Goal: Transaction & Acquisition: Purchase product/service

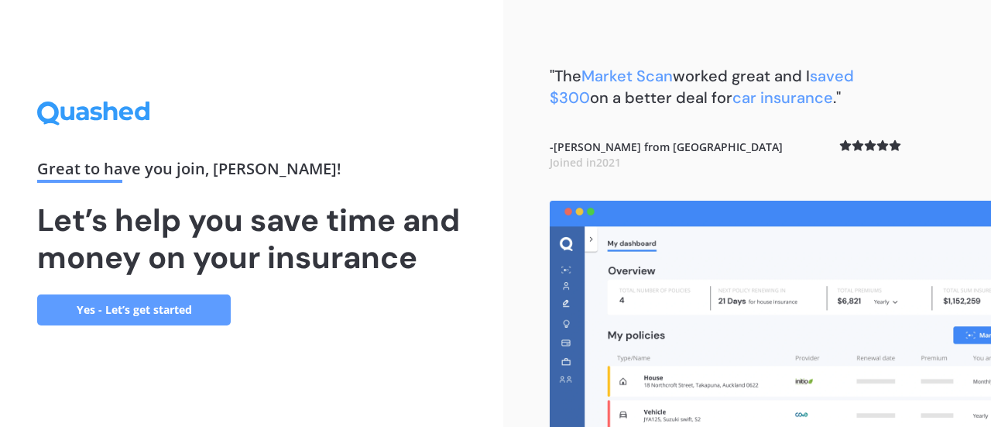
click at [161, 313] on link "Yes - Let’s get started" at bounding box center [134, 309] width 194 height 31
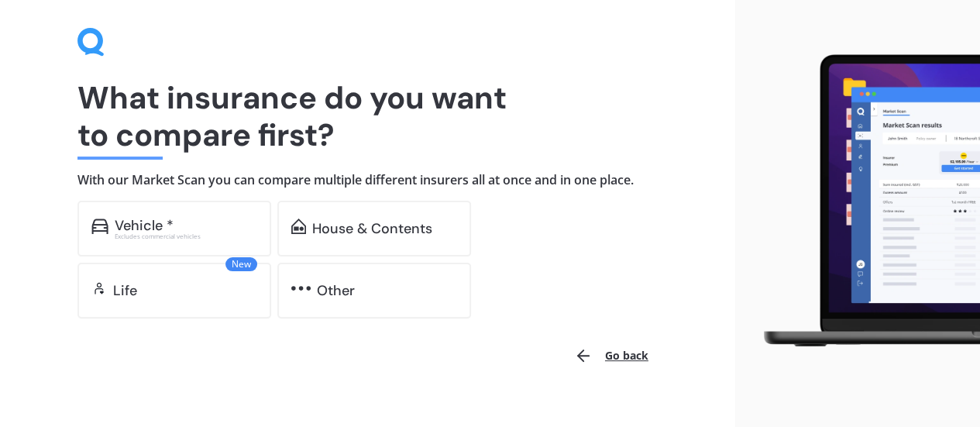
scroll to position [74, 0]
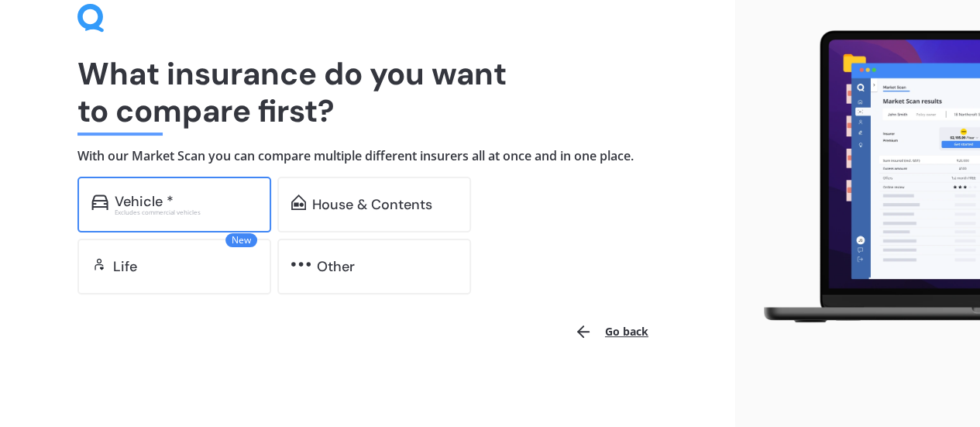
click at [156, 209] on div "Excludes commercial vehicles" at bounding box center [186, 212] width 143 height 6
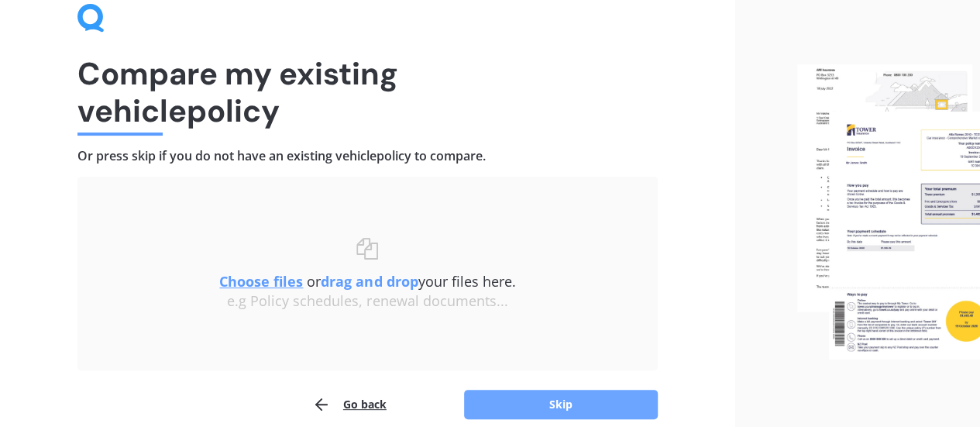
click at [545, 398] on button "Skip" at bounding box center [561, 404] width 194 height 29
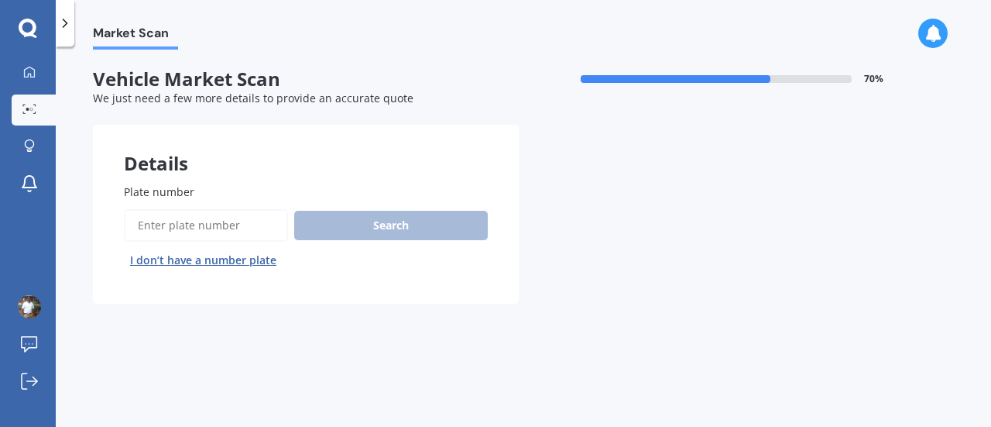
click at [190, 227] on input "Plate number" at bounding box center [206, 225] width 164 height 33
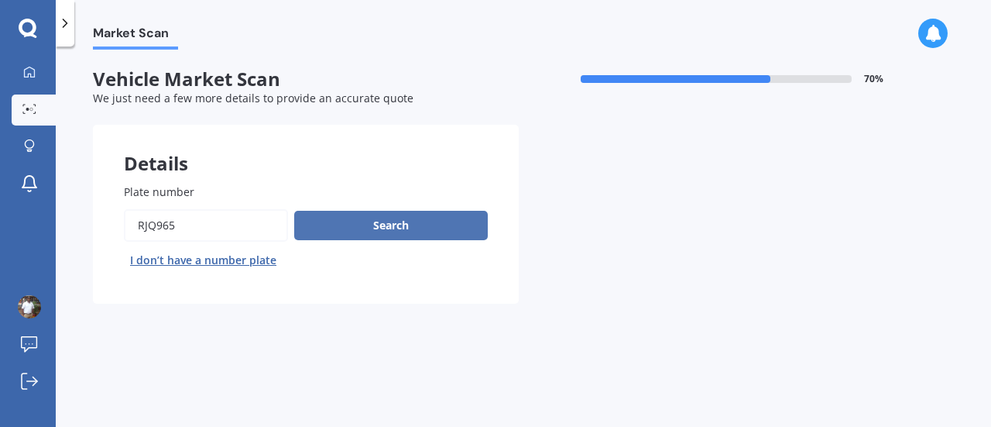
type input "rjq965"
click at [394, 228] on button "Search" at bounding box center [391, 225] width 194 height 29
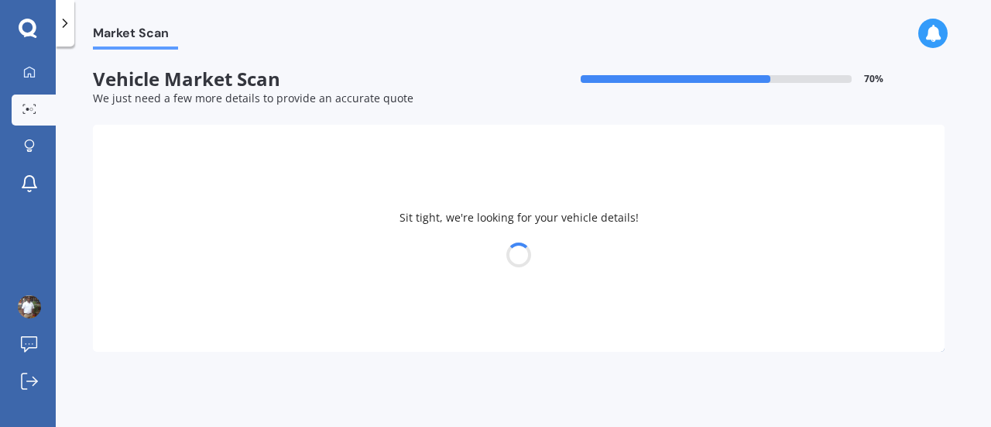
select select "TOYOTA"
select select "VITZ"
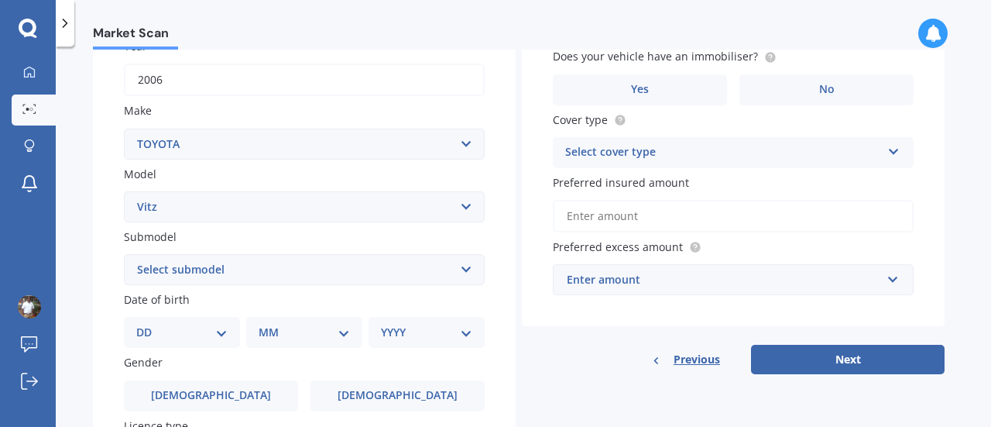
scroll to position [310, 0]
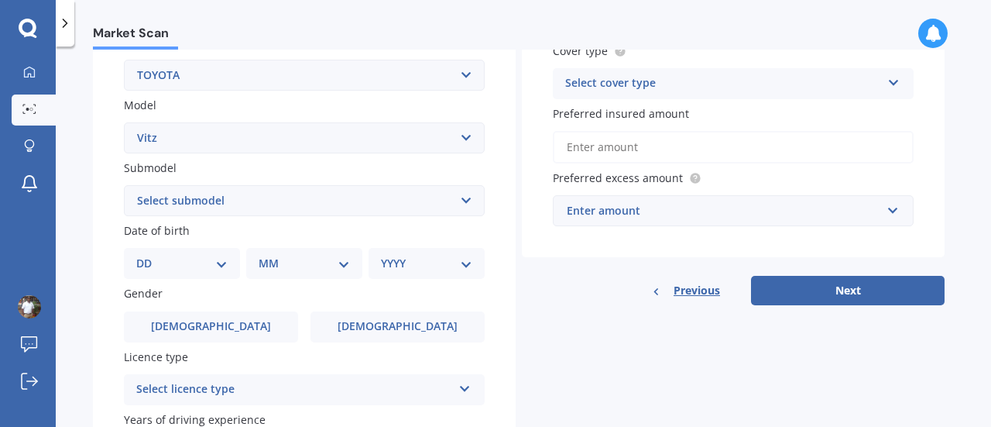
click at [192, 206] on select "Select submodel (All) Hybrid RS RS Turbo" at bounding box center [304, 200] width 361 height 31
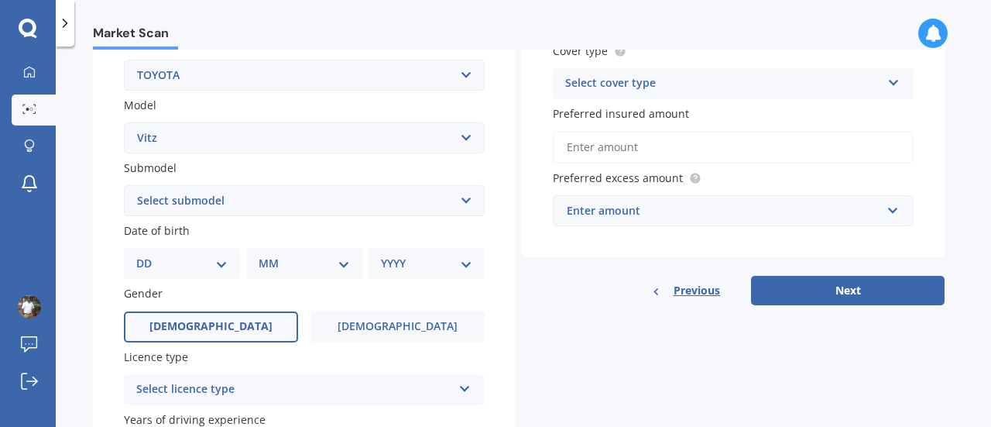
select select "(ALL)"
click at [124, 186] on select "Select submodel (All) Hybrid RS RS Turbo" at bounding box center [304, 200] width 361 height 31
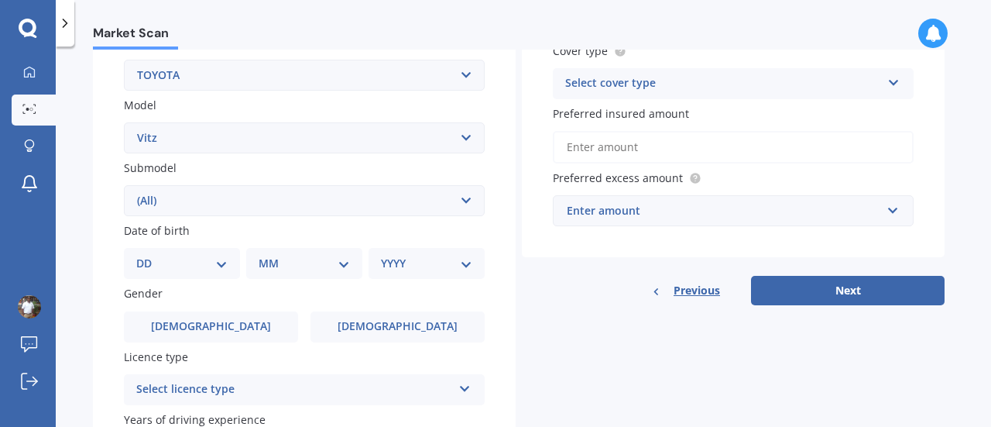
click at [168, 263] on select "DD 01 02 03 04 05 06 07 08 09 10 11 12 13 14 15 16 17 18 19 20 21 22 23 24 25 2…" at bounding box center [181, 263] width 91 height 17
select select "17"
click at [149, 256] on select "DD 01 02 03 04 05 06 07 08 09 10 11 12 13 14 15 16 17 18 19 20 21 22 23 24 25 2…" at bounding box center [181, 263] width 91 height 17
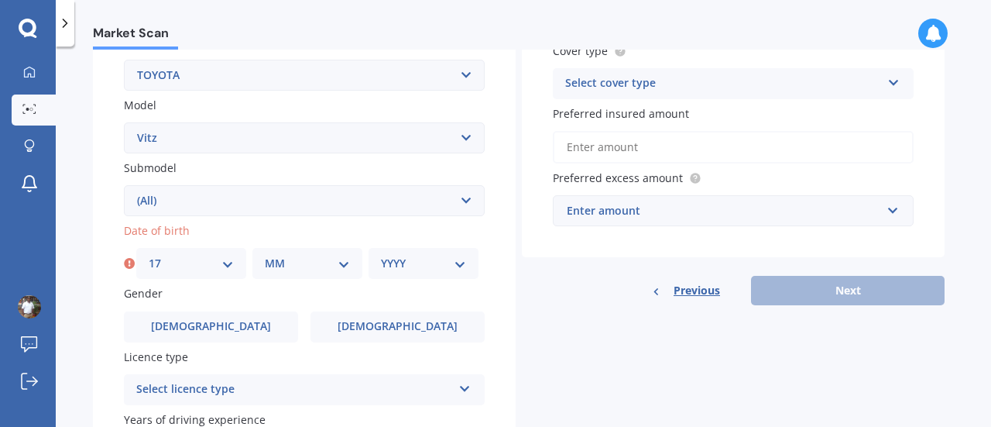
click at [311, 263] on select "MM 01 02 03 04 05 06 07 08 09 10 11 12" at bounding box center [307, 263] width 85 height 17
select select "03"
click at [265, 256] on select "MM 01 02 03 04 05 06 07 08 09 10 11 12" at bounding box center [307, 263] width 85 height 17
click at [429, 266] on select "YYYY 2025 2024 2023 2022 2021 2020 2019 2018 2017 2016 2015 2014 2013 2012 2011…" at bounding box center [423, 263] width 85 height 17
select select "1982"
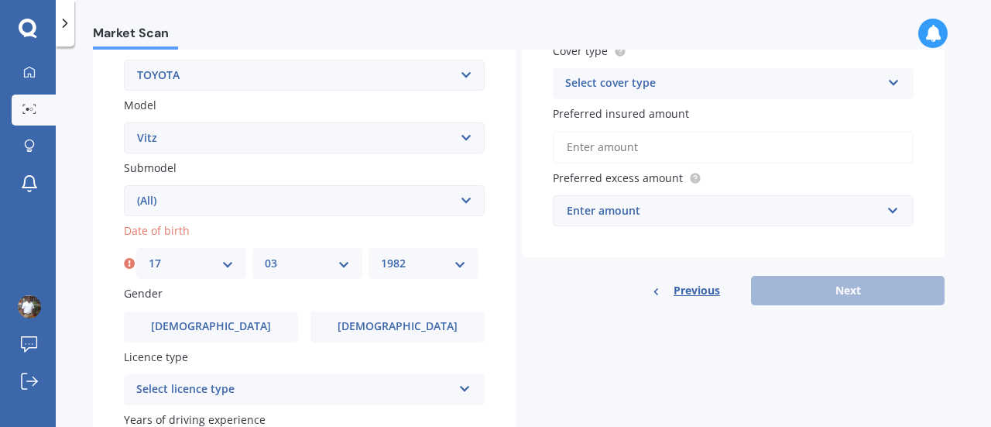
click at [381, 256] on select "YYYY 2025 2024 2023 2022 2021 2020 2019 2018 2017 2016 2015 2014 2013 2012 2011…" at bounding box center [423, 263] width 85 height 17
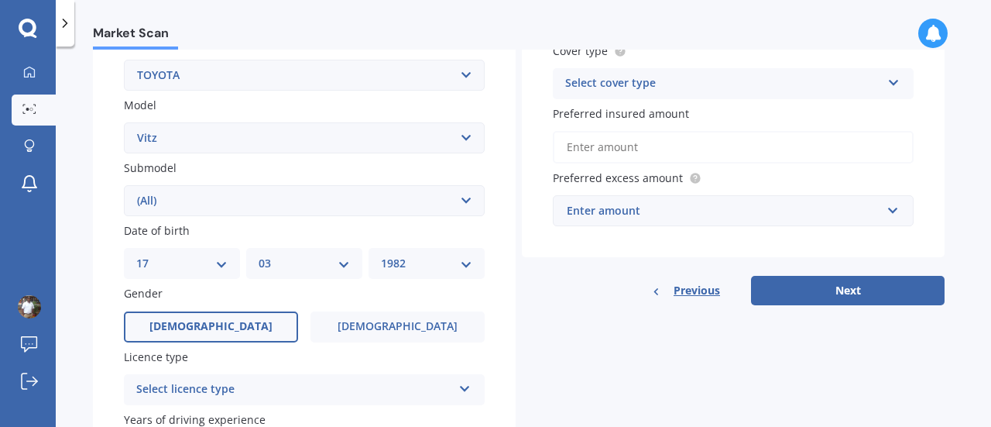
click at [217, 329] on span "[DEMOGRAPHIC_DATA]" at bounding box center [210, 326] width 123 height 13
click at [0, 0] on input "[DEMOGRAPHIC_DATA]" at bounding box center [0, 0] width 0 height 0
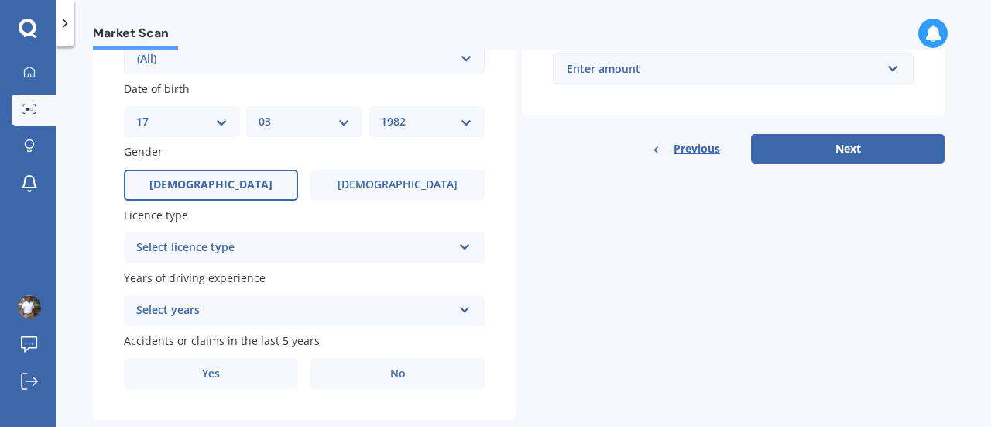
scroll to position [465, 0]
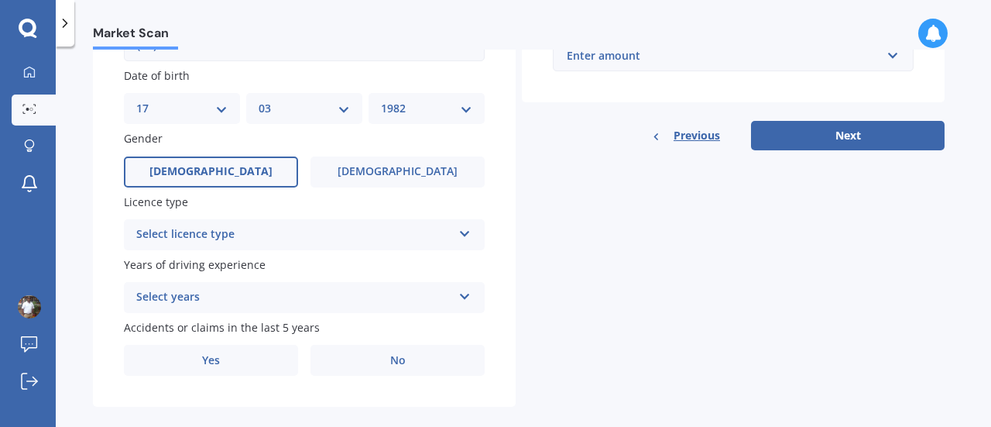
click at [231, 229] on div "Select licence type" at bounding box center [294, 234] width 316 height 19
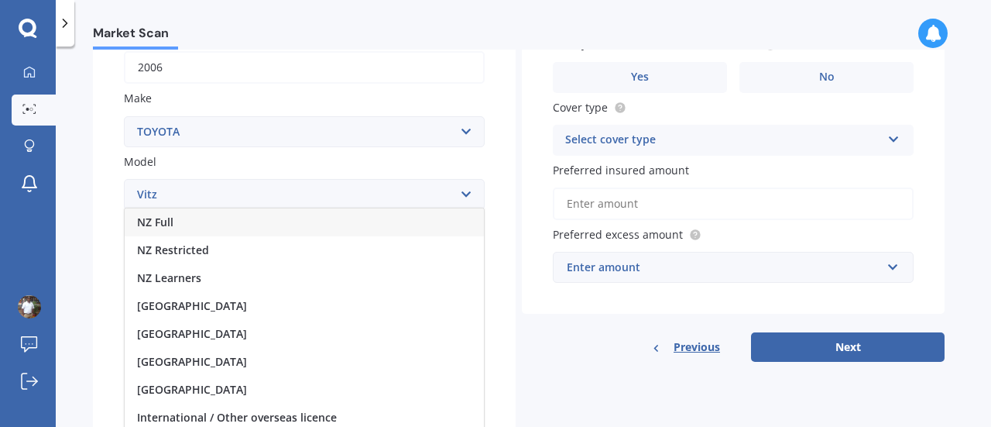
scroll to position [155, 0]
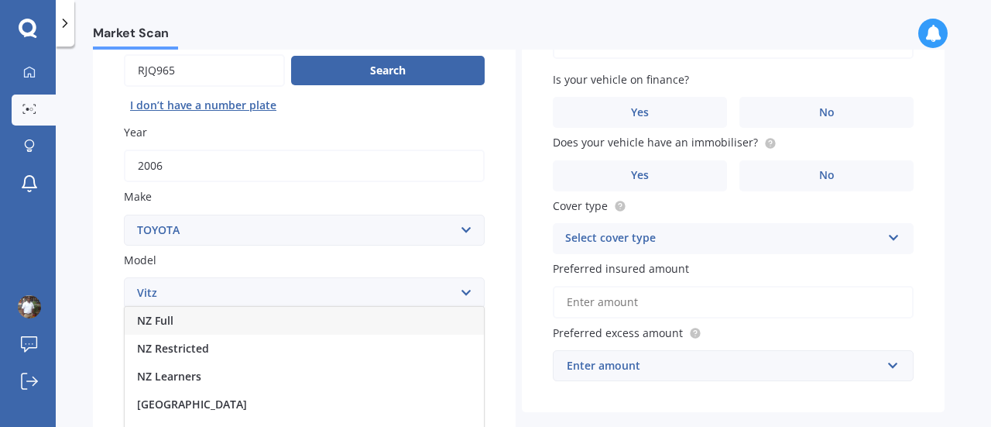
click at [156, 323] on span "NZ Full" at bounding box center [155, 320] width 36 height 15
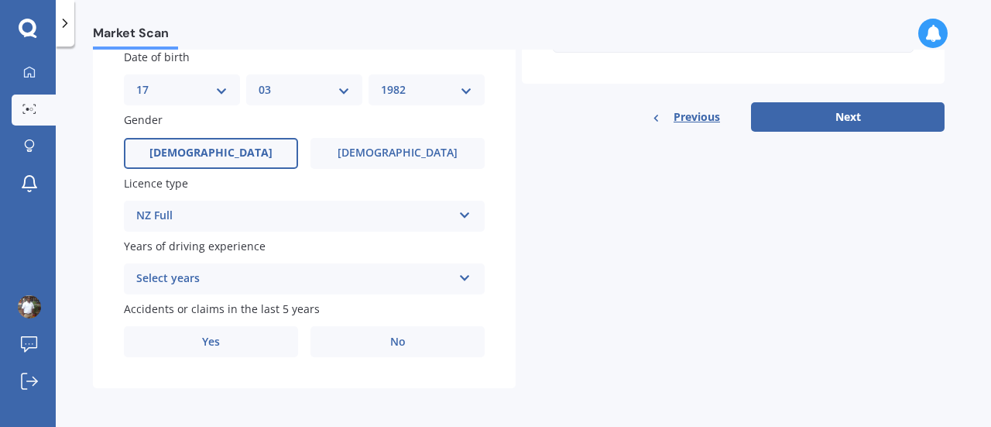
scroll to position [487, 0]
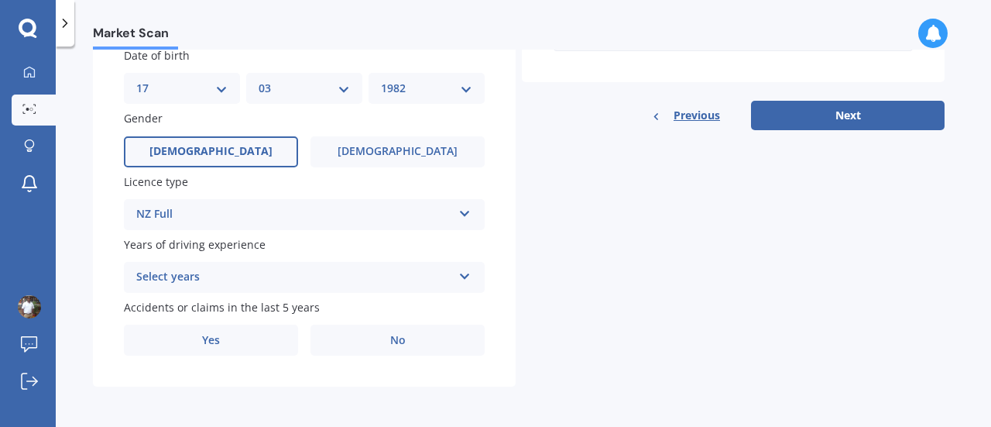
click at [212, 278] on div "Select years" at bounding box center [294, 277] width 316 height 19
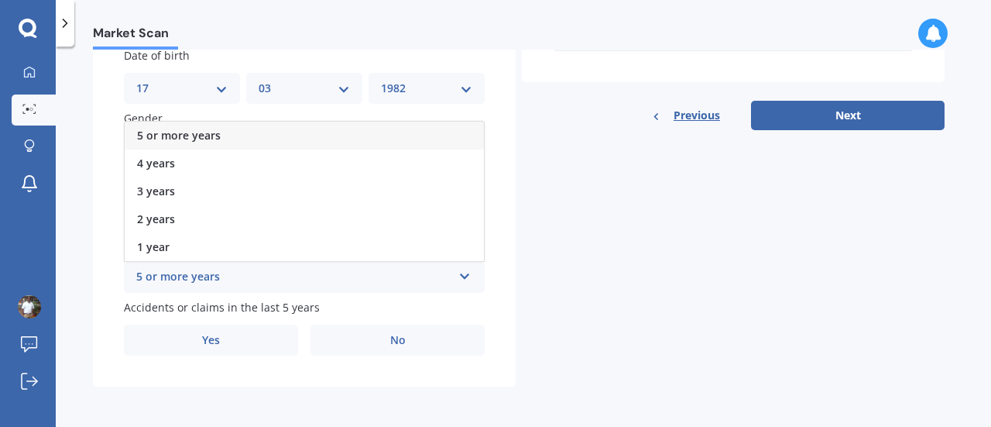
click at [195, 136] on span "5 or more years" at bounding box center [179, 135] width 84 height 15
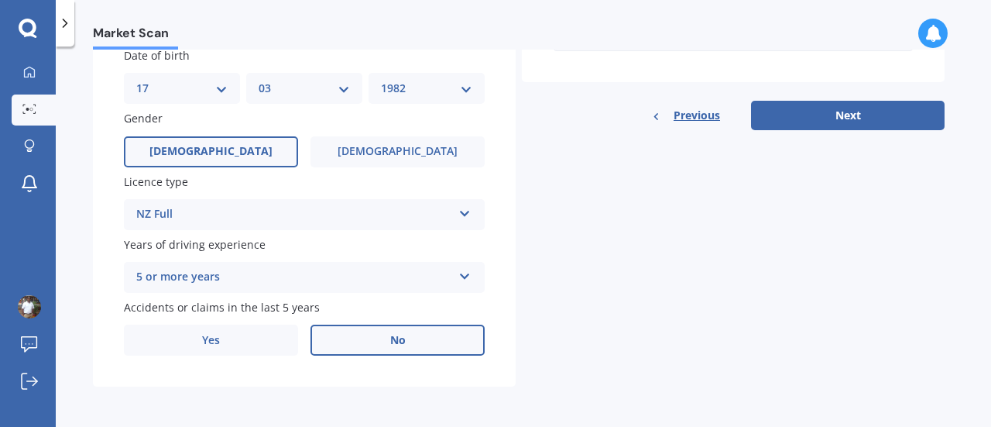
click at [354, 343] on label "No" at bounding box center [398, 340] width 174 height 31
click at [0, 0] on input "No" at bounding box center [0, 0] width 0 height 0
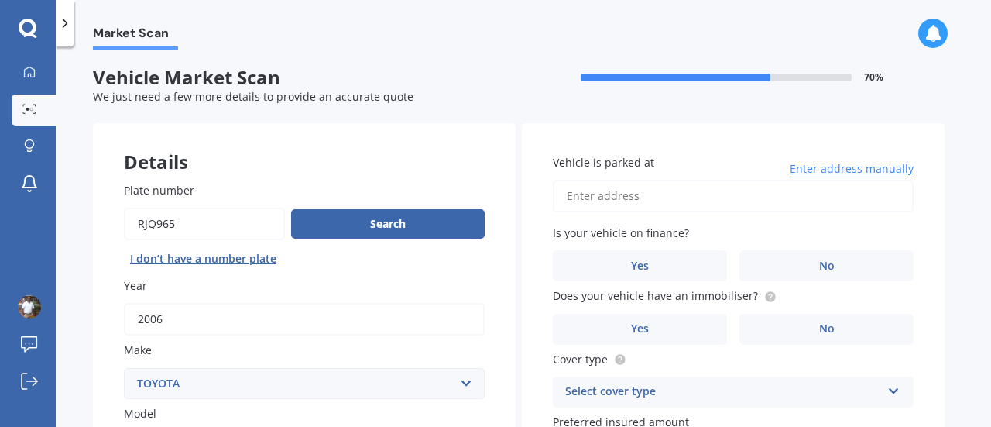
scroll to position [0, 0]
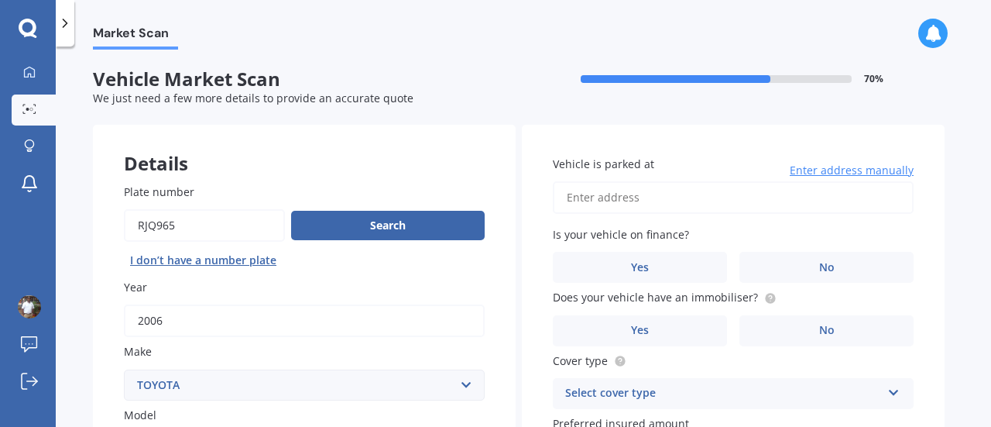
click at [592, 205] on input "Vehicle is parked at" at bounding box center [733, 197] width 361 height 33
type input "[STREET_ADDRESS]"
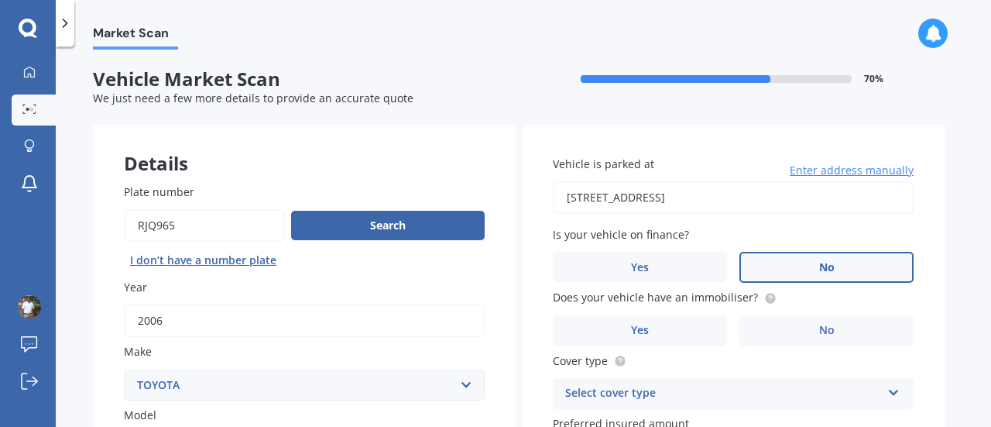
click at [813, 269] on label "No" at bounding box center [827, 267] width 174 height 31
click at [0, 0] on input "No" at bounding box center [0, 0] width 0 height 0
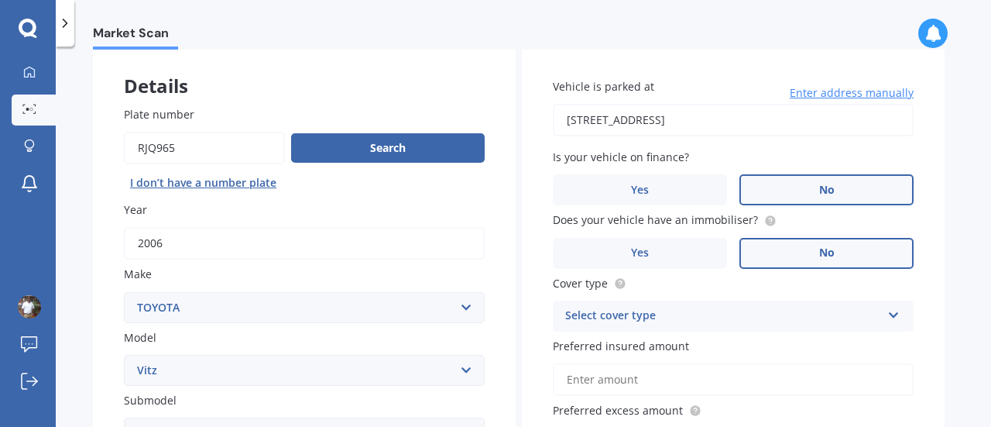
click at [816, 249] on label "No" at bounding box center [827, 253] width 174 height 31
click at [0, 0] on input "No" at bounding box center [0, 0] width 0 height 0
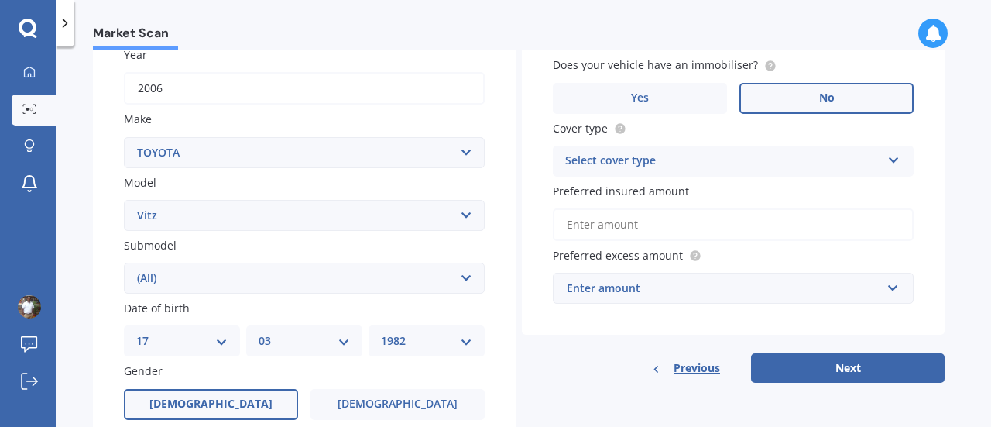
click at [669, 158] on div "Select cover type" at bounding box center [723, 161] width 316 height 19
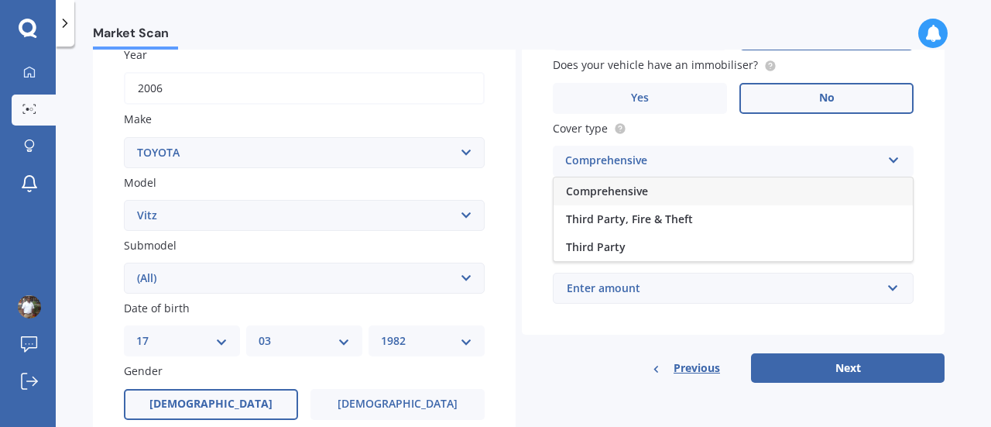
click at [648, 198] on div "Comprehensive" at bounding box center [733, 191] width 359 height 28
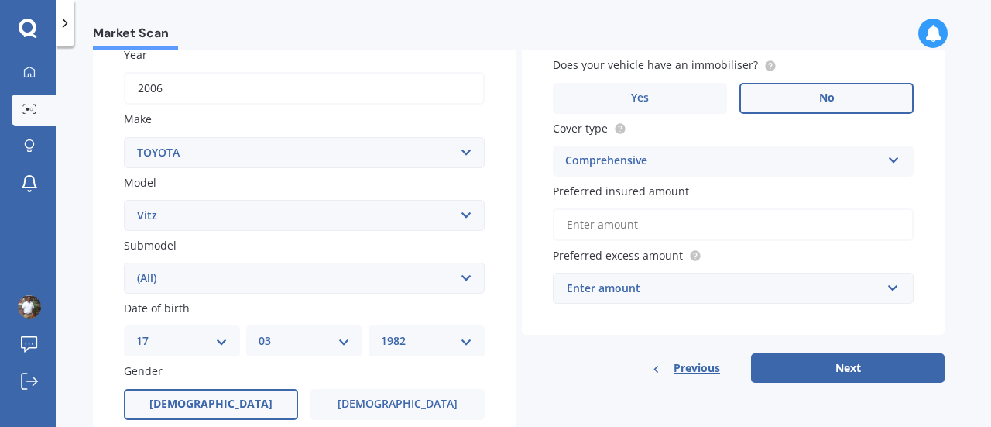
click at [645, 228] on input "Preferred insured amount" at bounding box center [733, 224] width 361 height 33
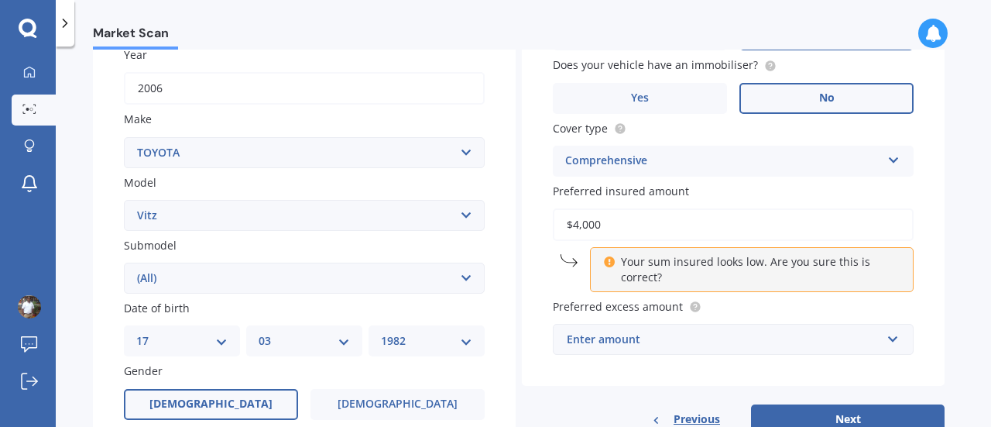
click at [536, 278] on div "Vehicle is parked at [STREET_ADDRESS] Enter address manually Is your vehicle on…" at bounding box center [733, 139] width 423 height 494
click at [651, 228] on input "$4,000" at bounding box center [733, 224] width 361 height 33
click at [610, 335] on div "Enter amount" at bounding box center [724, 339] width 314 height 17
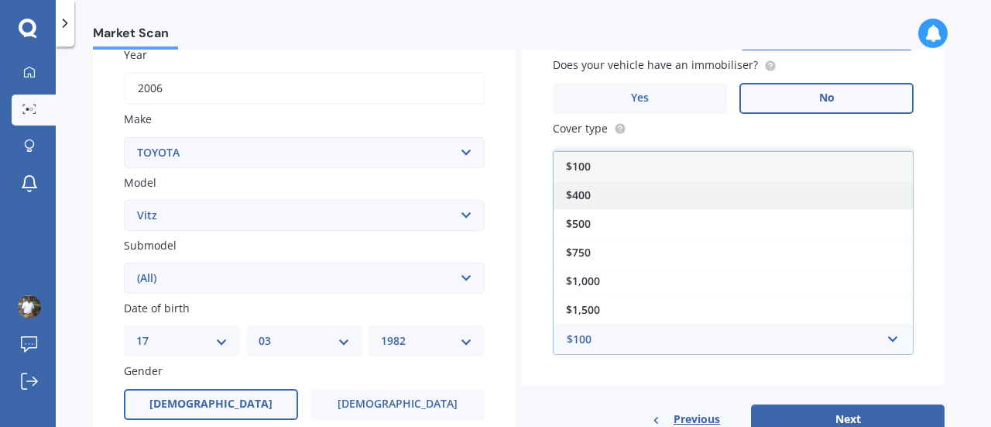
click at [607, 194] on div "$400" at bounding box center [733, 194] width 359 height 29
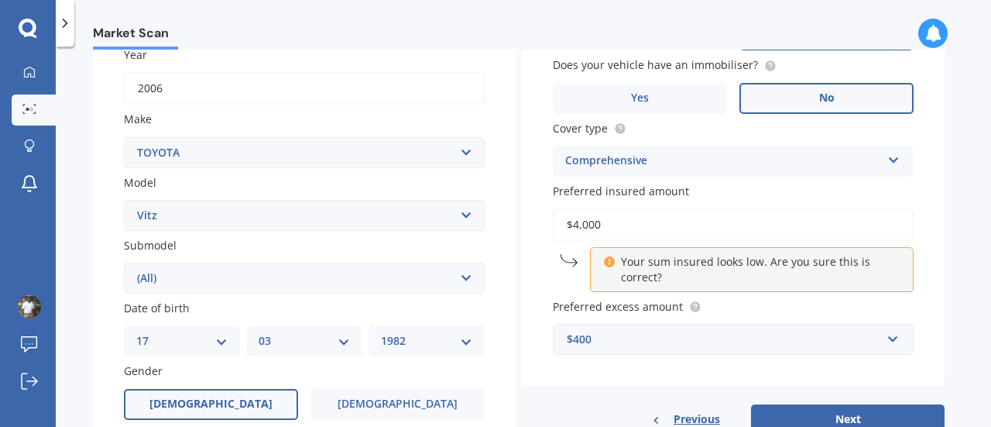
click at [946, 250] on div "Market Scan Vehicle Market Scan 70 % We just need a few more details to provide…" at bounding box center [524, 240] width 936 height 380
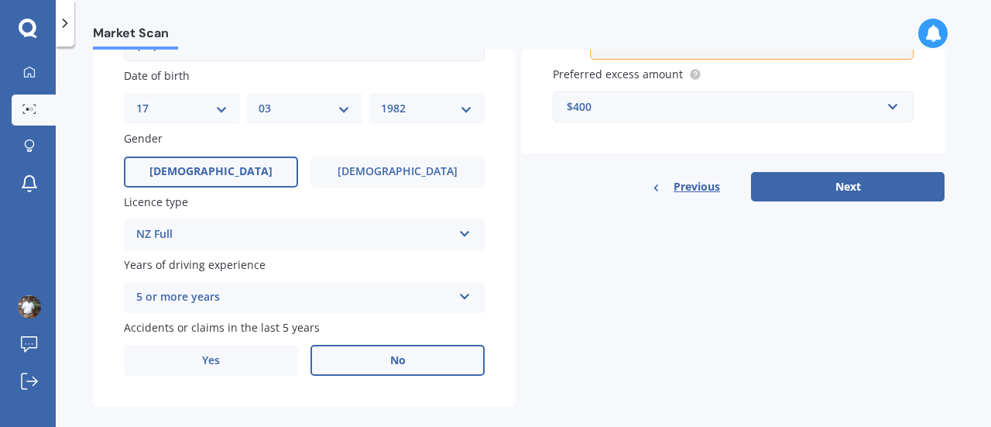
scroll to position [387, 0]
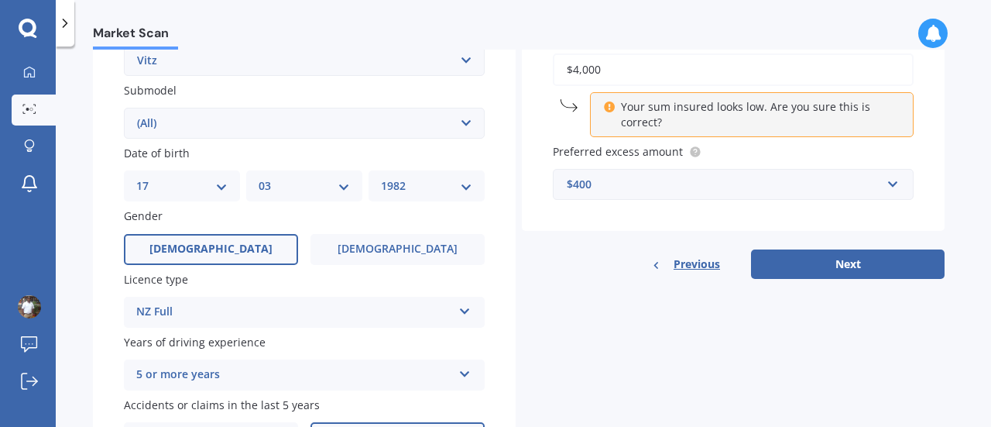
click at [572, 71] on input "$4,000" at bounding box center [733, 69] width 361 height 33
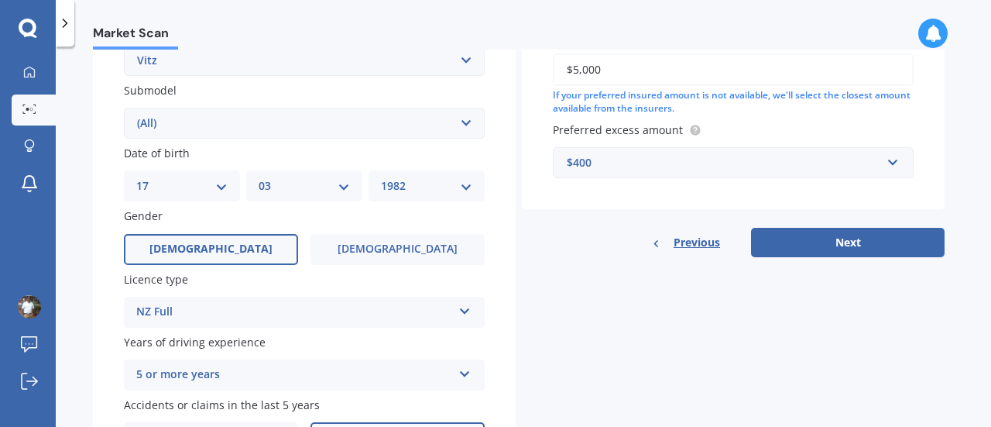
type input "$5,000"
click at [654, 315] on div "Details Plate number Search I don’t have a number plate Year [DATE] Make Select…" at bounding box center [519, 110] width 852 height 747
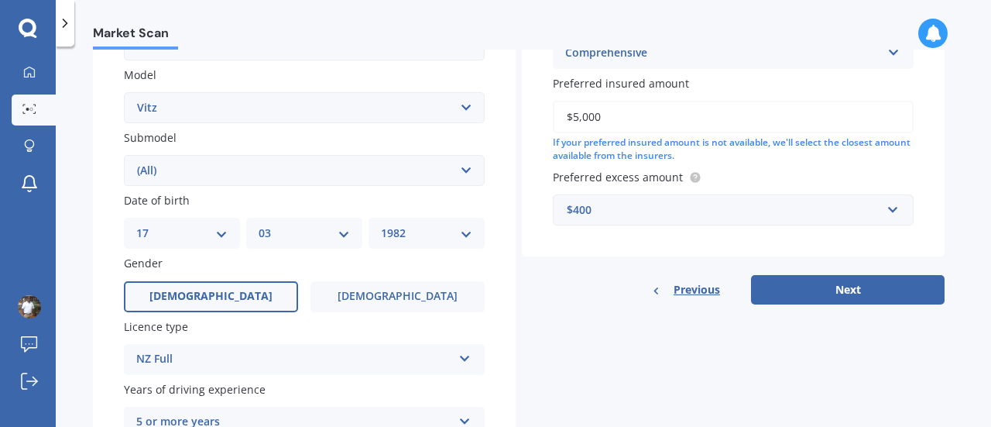
scroll to position [310, 0]
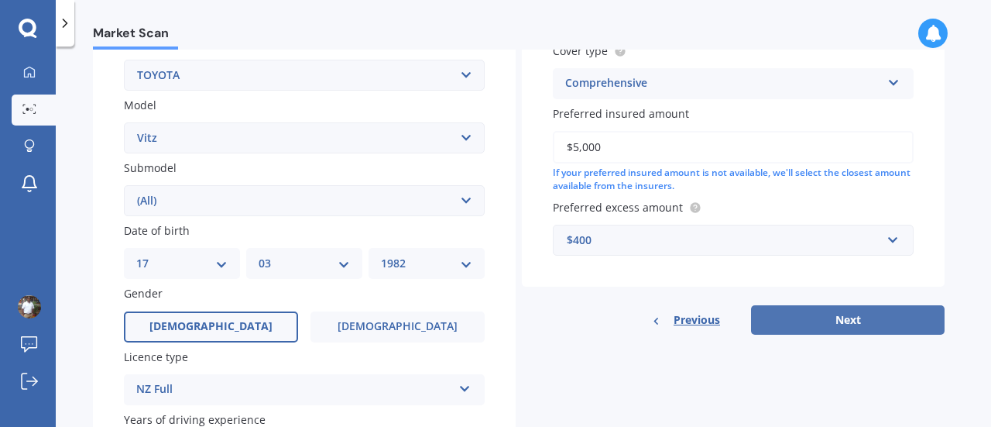
click at [880, 321] on button "Next" at bounding box center [848, 319] width 194 height 29
select select "17"
select select "03"
select select "1982"
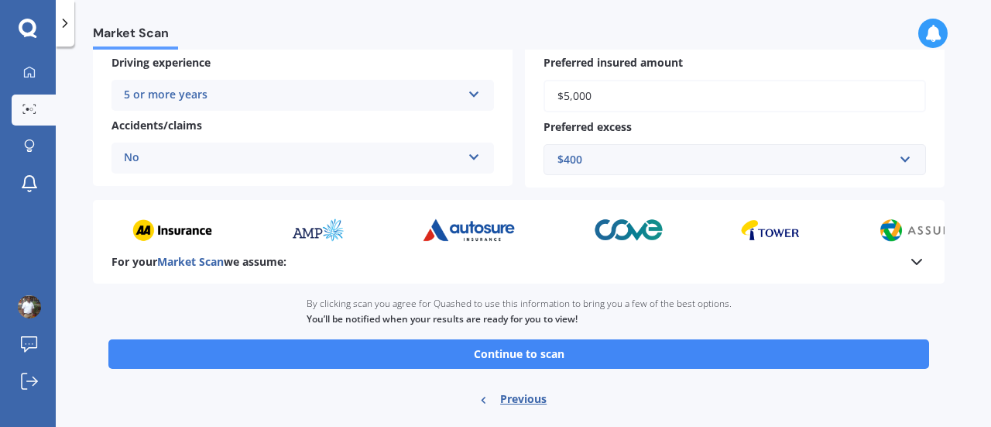
scroll to position [373, 0]
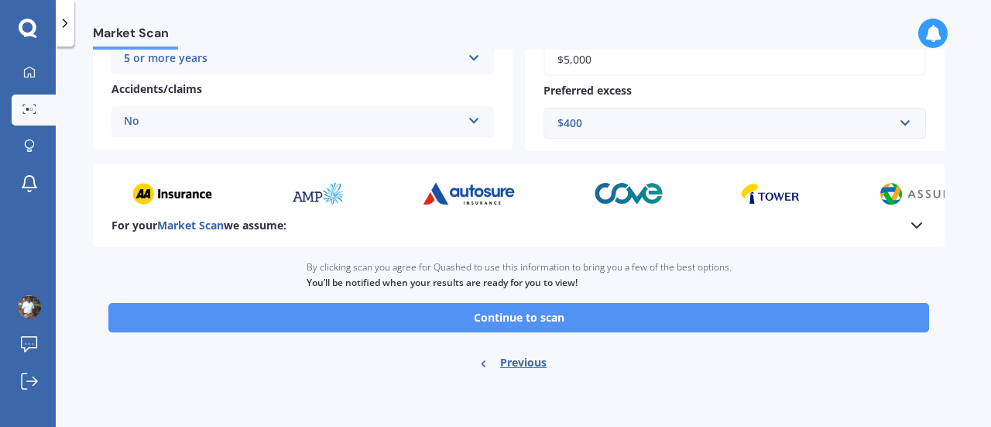
click at [470, 317] on button "Continue to scan" at bounding box center [518, 317] width 821 height 29
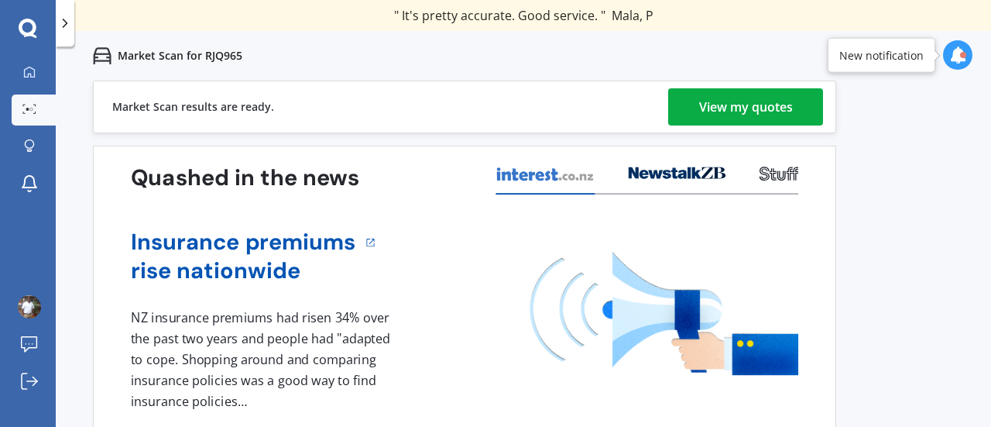
click at [776, 100] on div "View my quotes" at bounding box center [746, 106] width 94 height 37
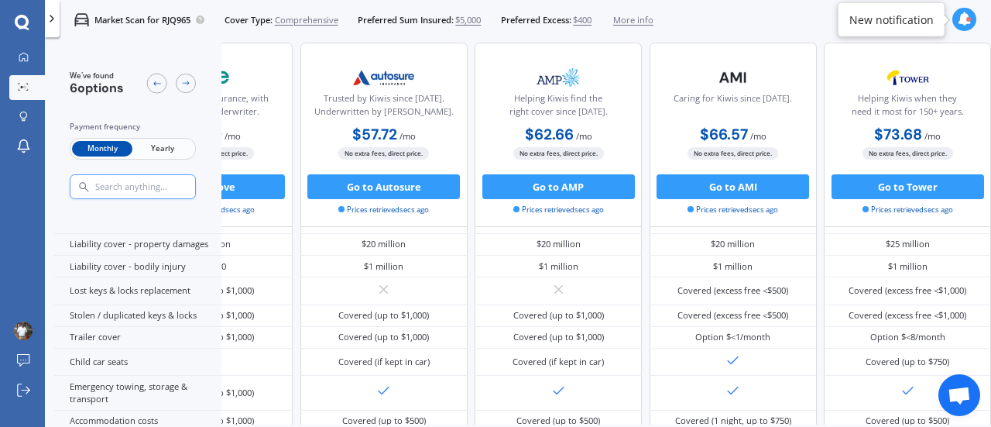
scroll to position [0, 347]
